Goal: Register for event/course

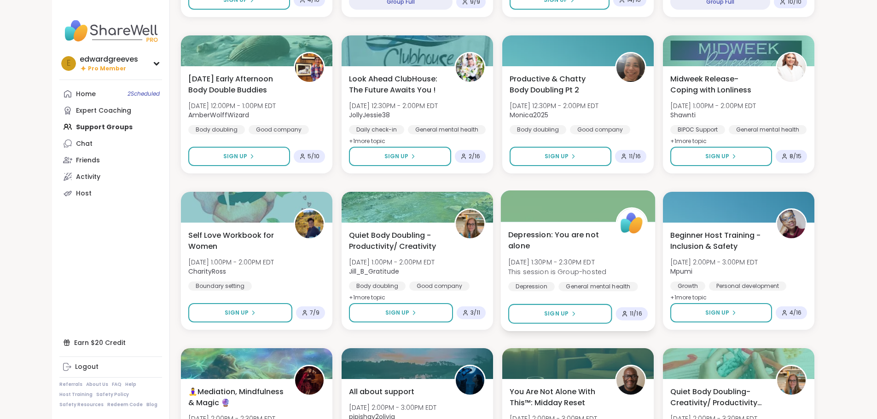
click at [564, 231] on span "Depression: You are not alone" at bounding box center [556, 240] width 97 height 23
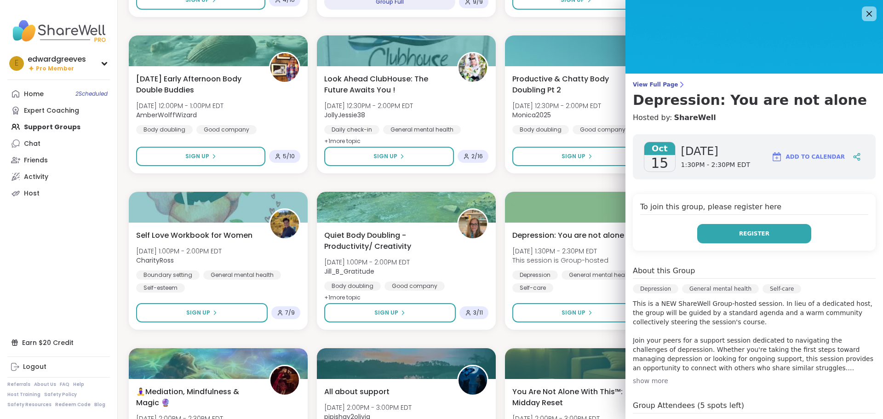
click at [729, 235] on button "Register" at bounding box center [755, 233] width 114 height 19
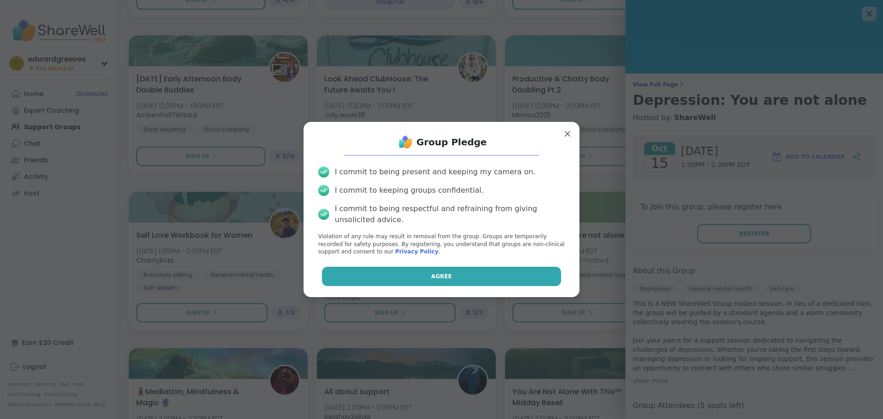
click at [413, 272] on button "Agree" at bounding box center [442, 276] width 240 height 19
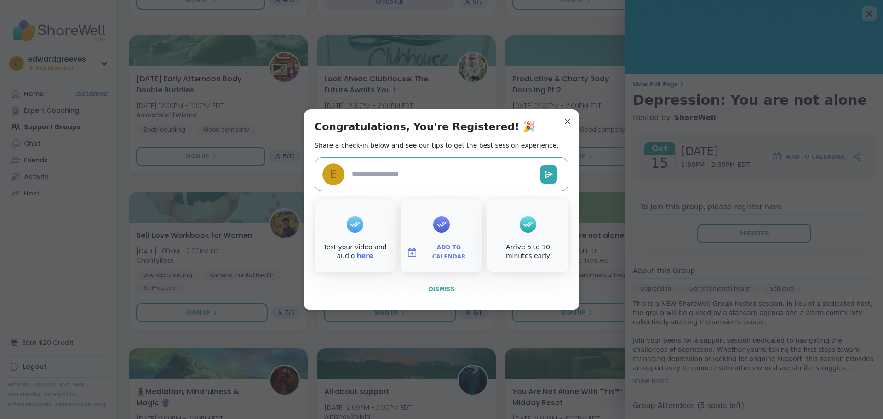
click at [440, 283] on button "Dismiss" at bounding box center [442, 289] width 254 height 19
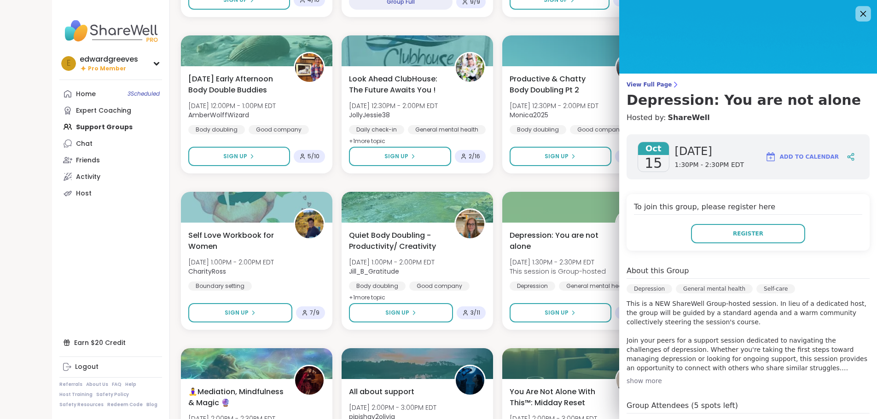
click at [857, 17] on icon at bounding box center [863, 14] width 12 height 12
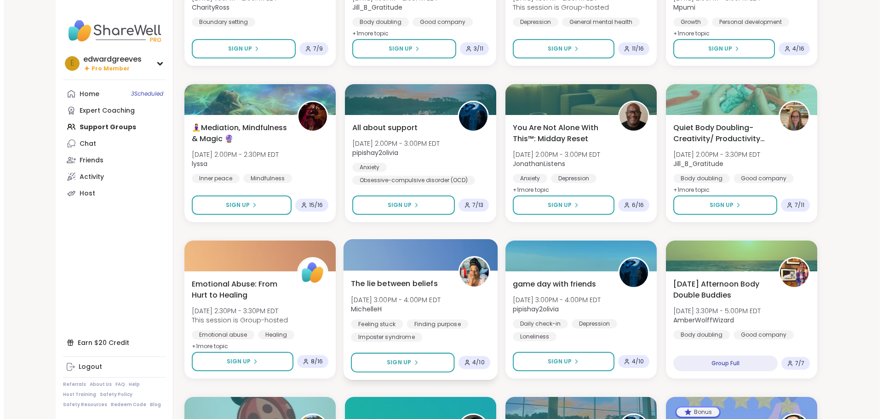
scroll to position [828, 0]
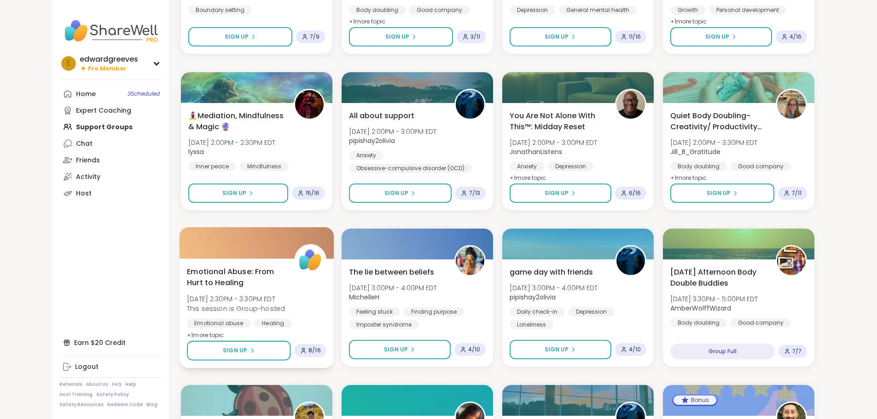
click at [277, 297] on div "Emotional Abuse: From Hurt to Healing [DATE] 2:30PM - 3:30PM EDT This session i…" at bounding box center [256, 303] width 139 height 75
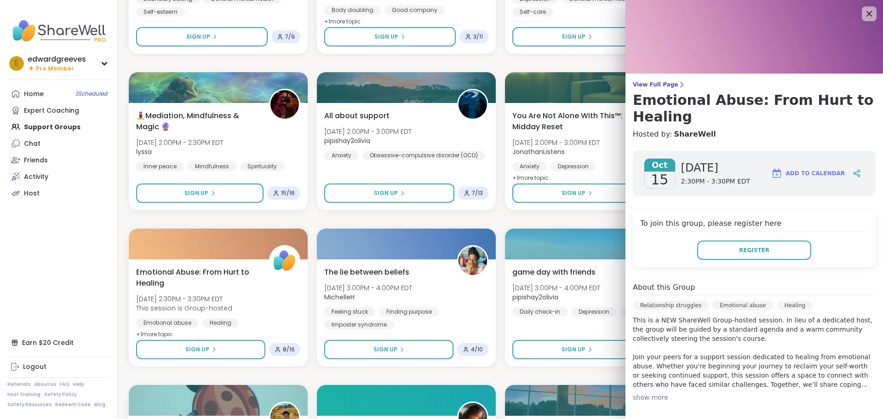
scroll to position [46, 0]
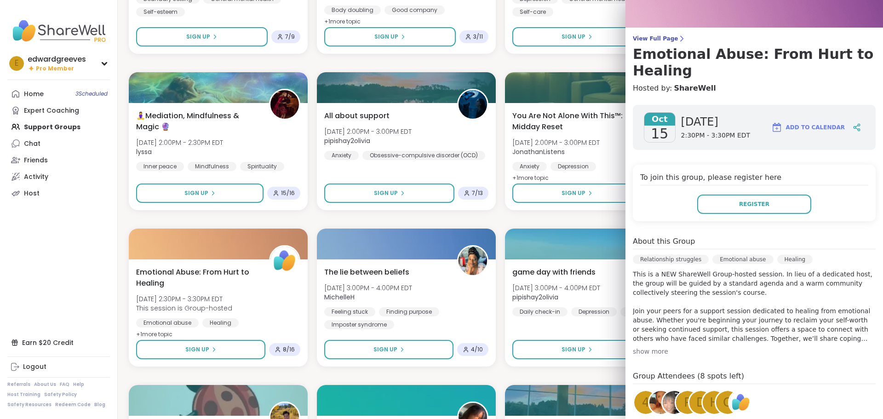
click at [637, 352] on div "show more" at bounding box center [754, 351] width 243 height 9
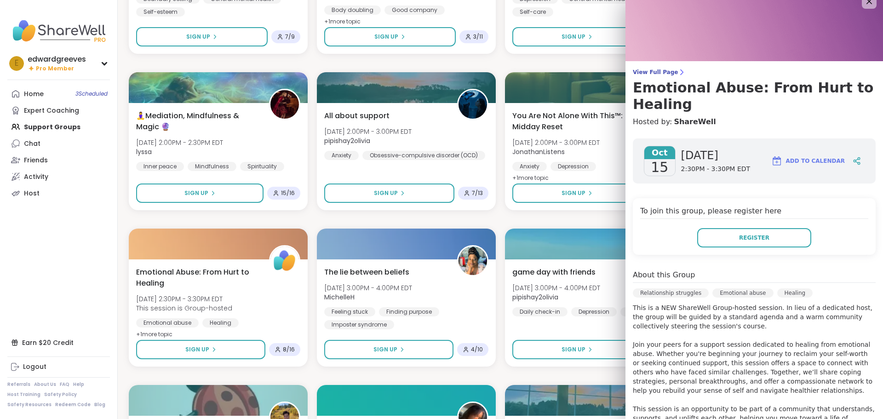
scroll to position [0, 0]
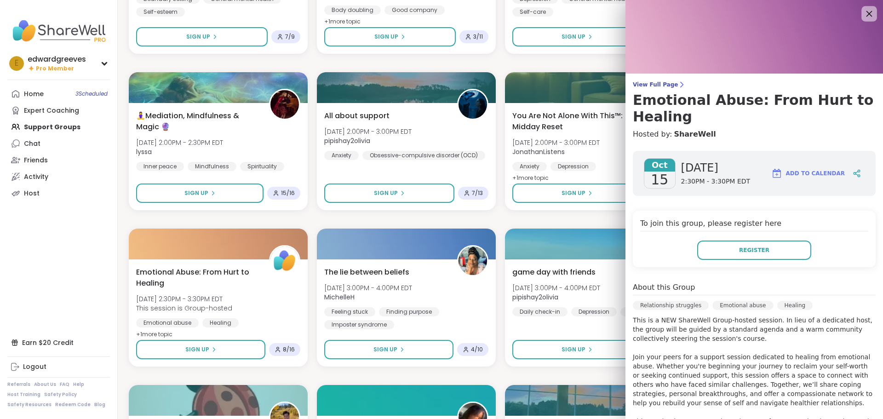
click at [867, 16] on icon at bounding box center [870, 14] width 6 height 6
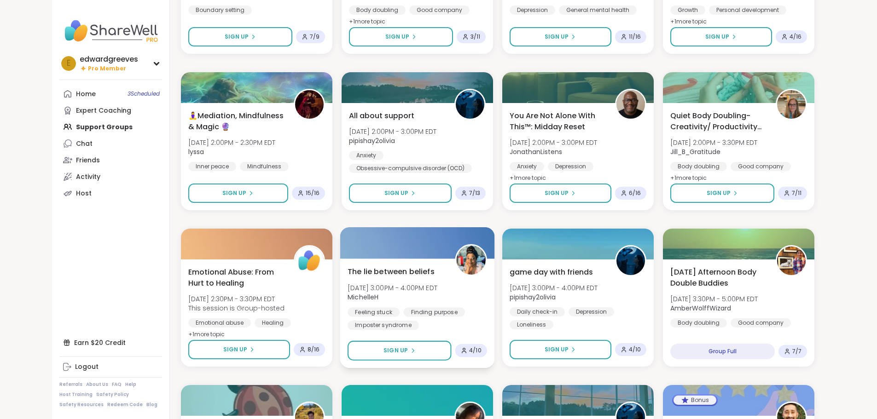
click at [399, 272] on span "The lie between beliefs" at bounding box center [390, 271] width 87 height 11
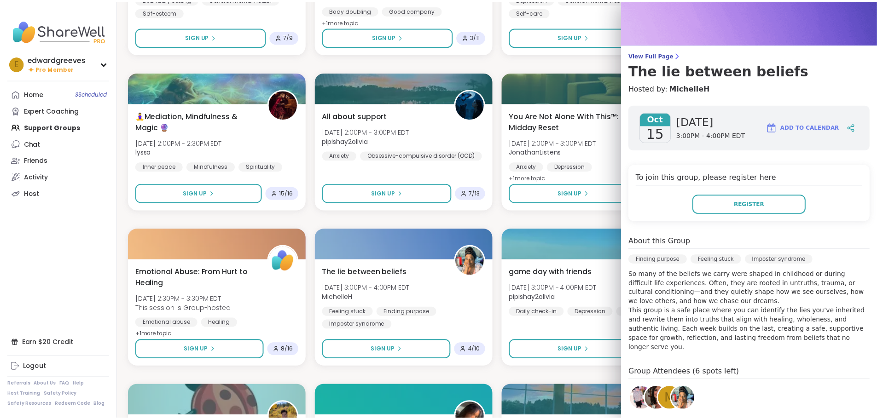
scroll to position [46, 0]
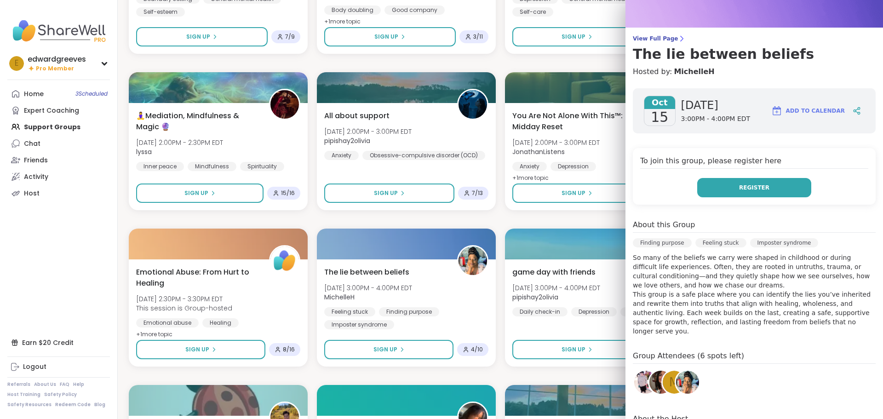
click at [720, 187] on button "Register" at bounding box center [755, 187] width 114 height 19
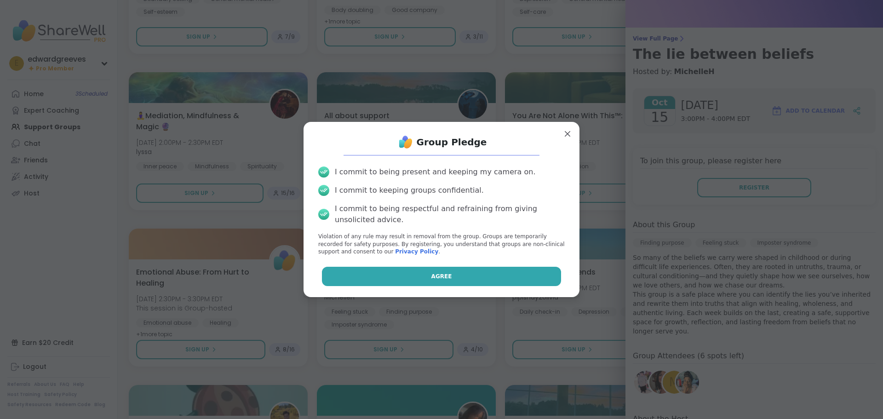
click at [451, 271] on button "Agree" at bounding box center [442, 276] width 240 height 19
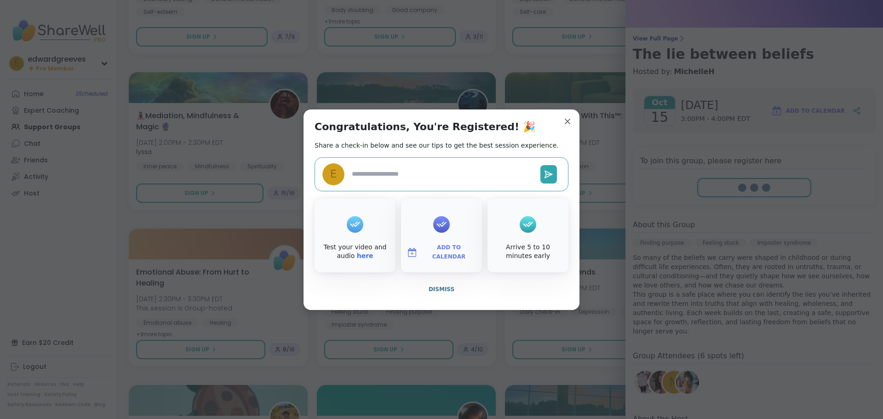
type textarea "*"
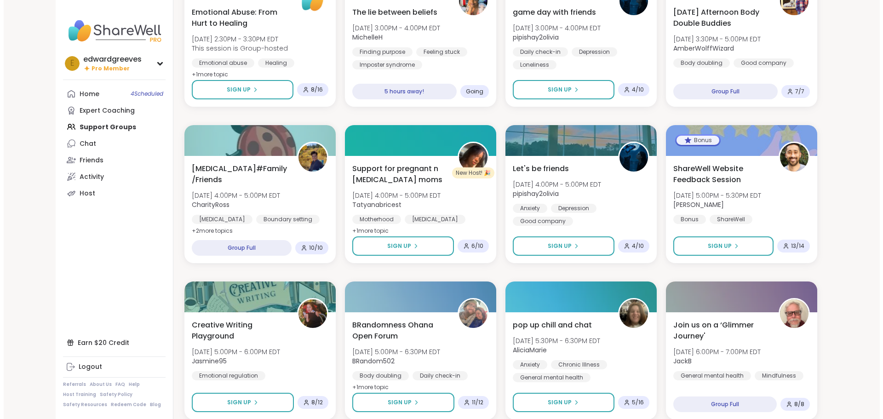
scroll to position [1104, 0]
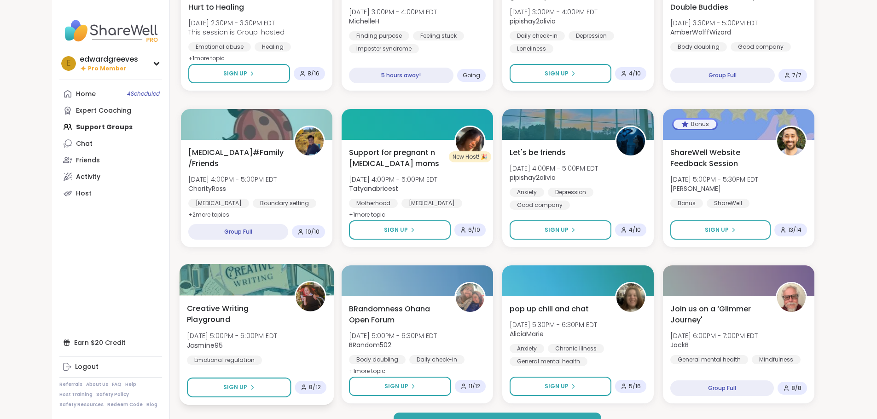
click at [219, 305] on span "Creative Writing Playground" at bounding box center [235, 314] width 97 height 23
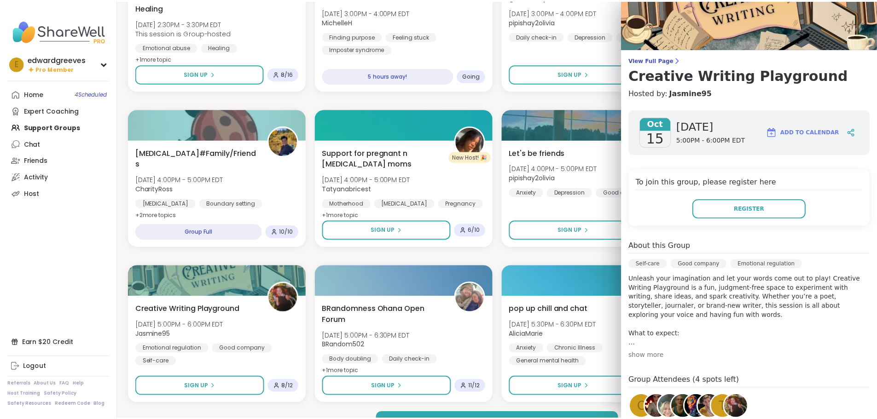
scroll to position [0, 0]
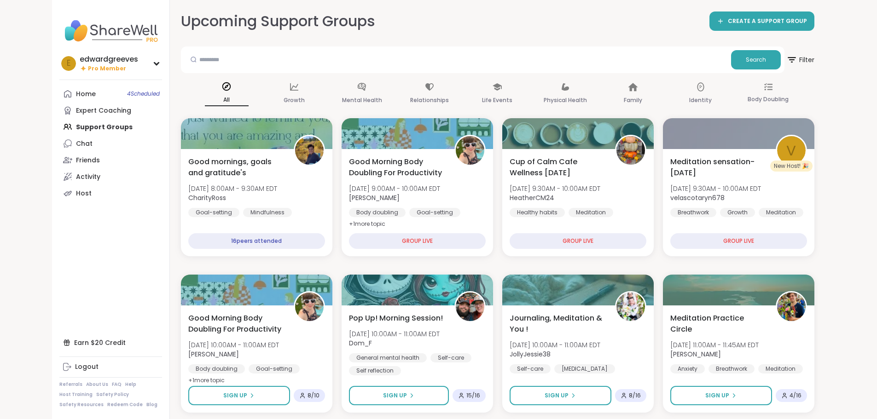
click at [63, 29] on img at bounding box center [110, 31] width 103 height 32
